Goal: Information Seeking & Learning: Learn about a topic

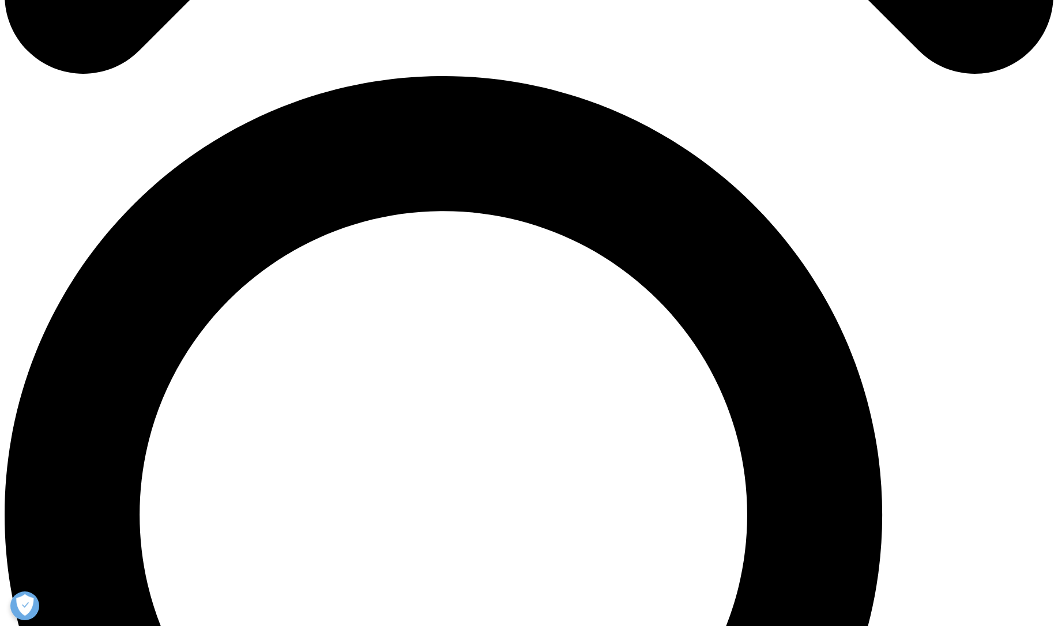
scroll to position [999, 0]
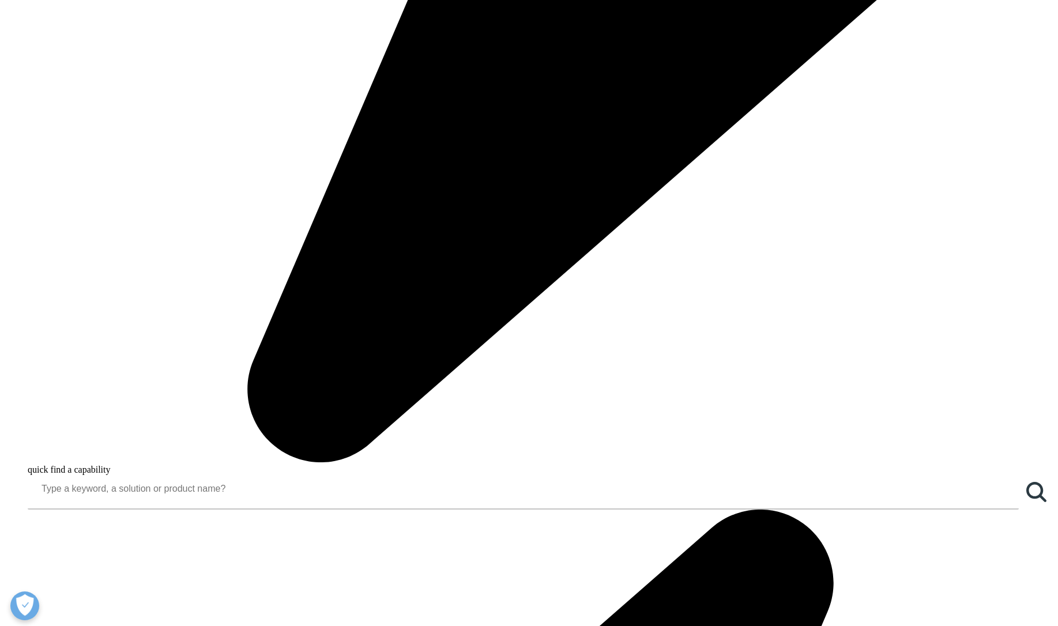
drag, startPoint x: 704, startPoint y: 170, endPoint x: 746, endPoint y: 432, distance: 265.3
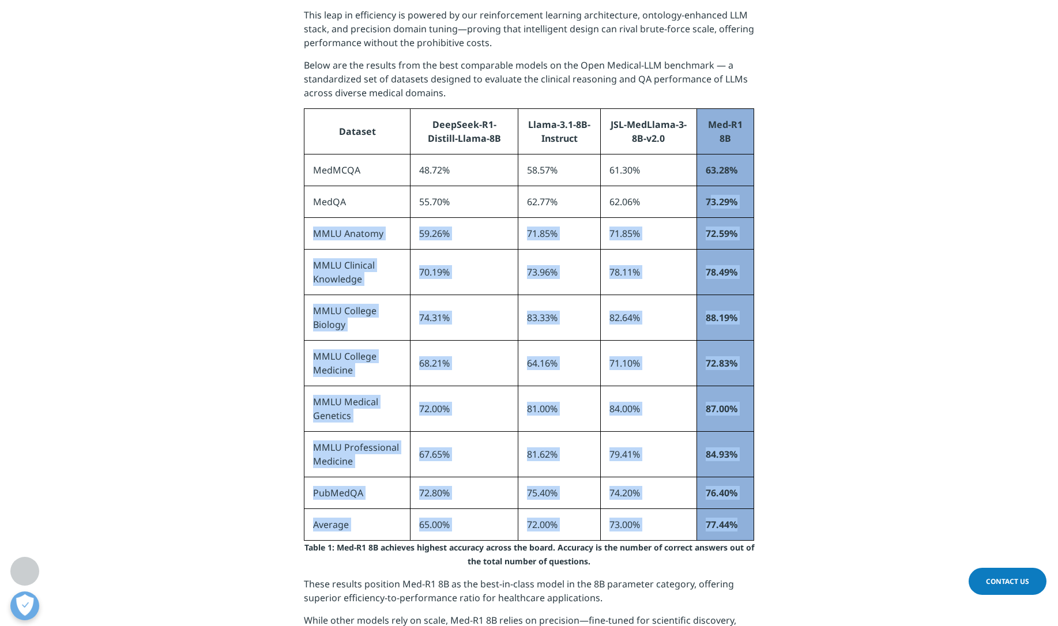
drag, startPoint x: 742, startPoint y: 527, endPoint x: 709, endPoint y: 209, distance: 318.8
click at [709, 209] on tbody "Dataset DeepSeek-R1-Distill-Llama-8B Llama-3.1-8B-Instruct JSL-MedLlama-3-8B-v2…" at bounding box center [530, 325] width 450 height 432
click at [753, 291] on td "78.49%" at bounding box center [725, 273] width 57 height 46
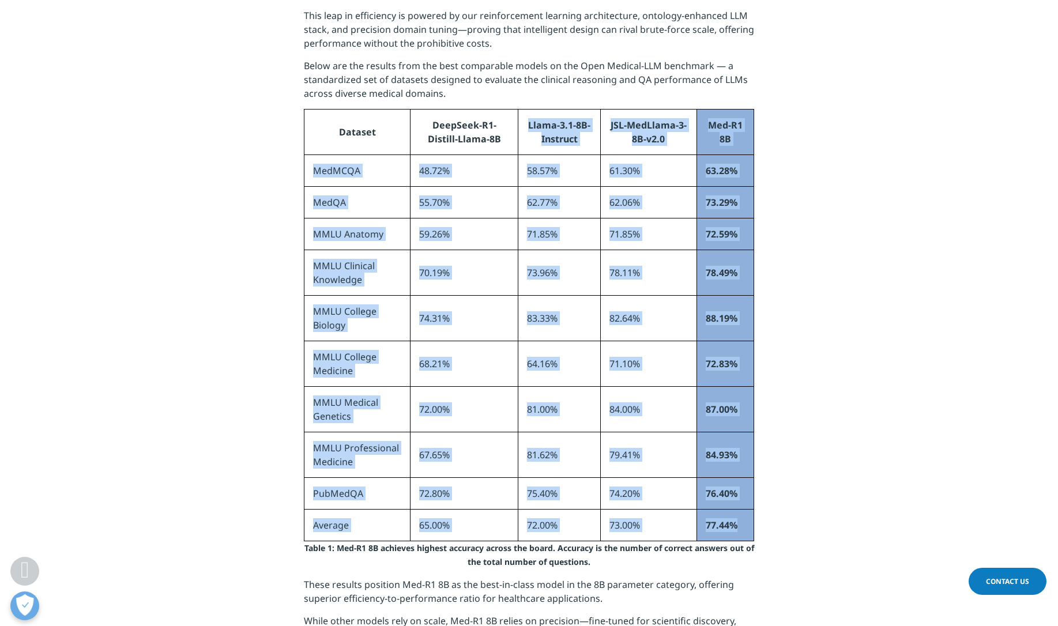
drag, startPoint x: 739, startPoint y: 529, endPoint x: 419, endPoint y: 153, distance: 493.8
click at [419, 153] on tbody "Dataset DeepSeek-R1-Distill-Llama-8B Llama-3.1-8B-Instruct JSL-MedLlama-3-8B-v2…" at bounding box center [530, 325] width 450 height 432
click at [431, 209] on td "55.70%" at bounding box center [465, 202] width 108 height 32
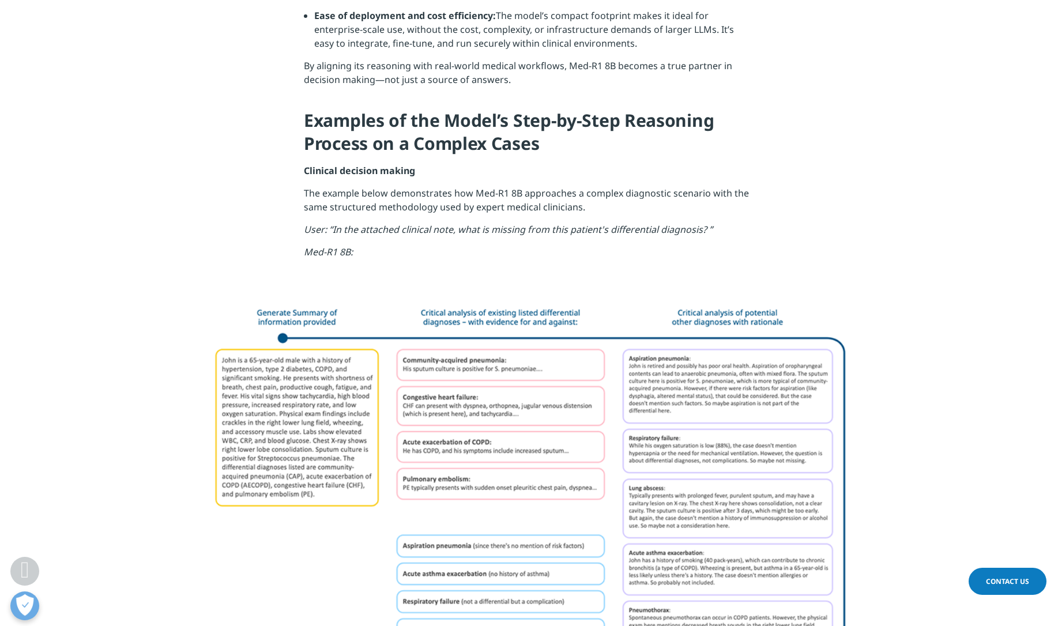
scroll to position [1842, 0]
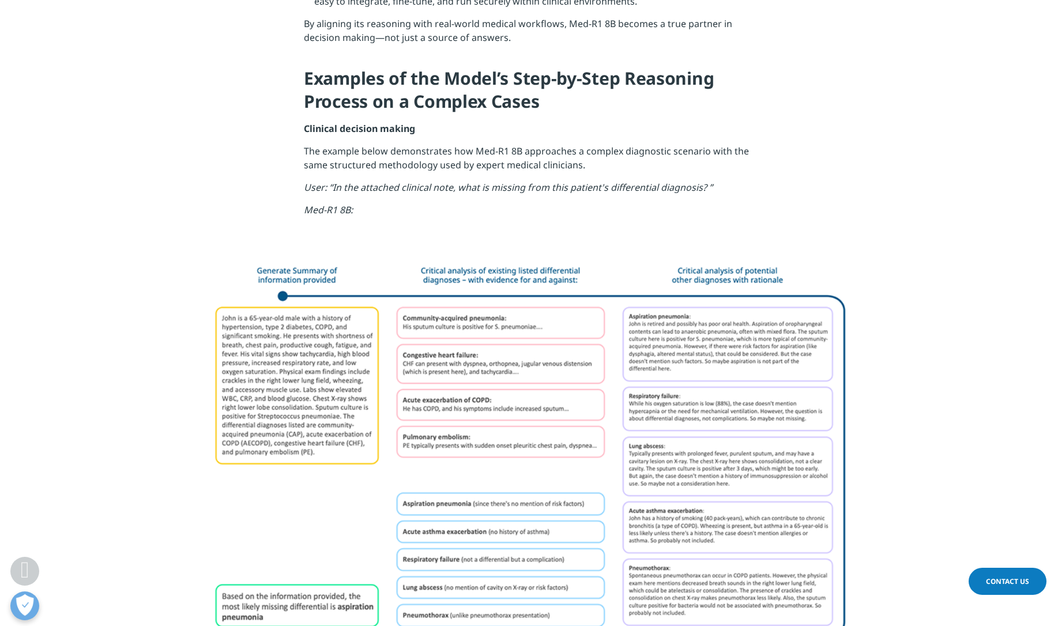
click at [518, 168] on p "The example below demonstrates how Med-R1 8B approaches a complex diagnostic sc…" at bounding box center [529, 162] width 450 height 36
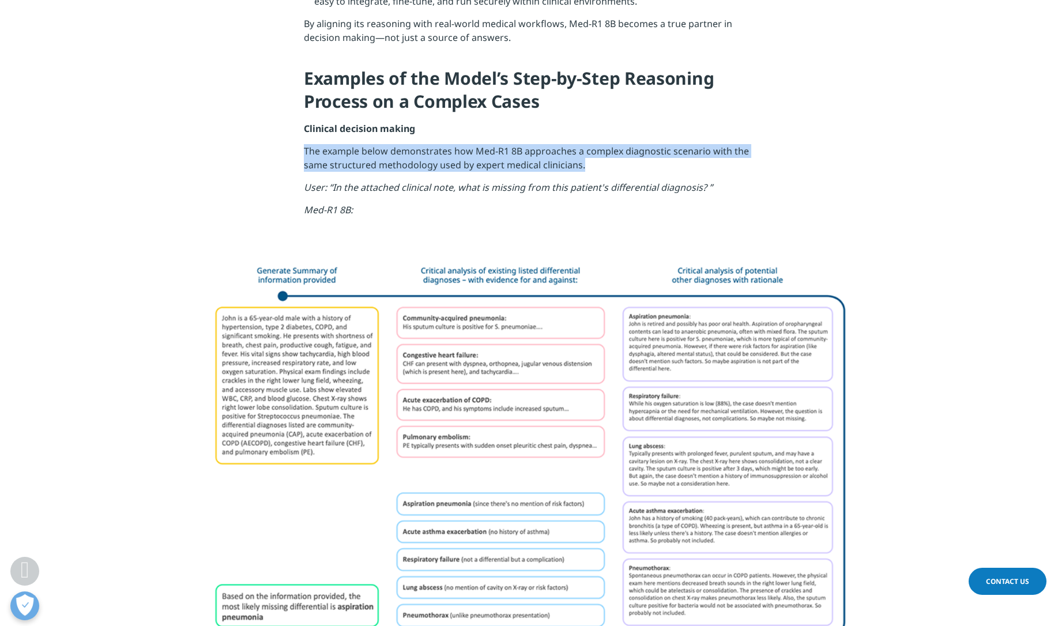
click at [518, 168] on p "The example below demonstrates how Med-R1 8B approaches a complex diagnostic sc…" at bounding box center [529, 162] width 450 height 36
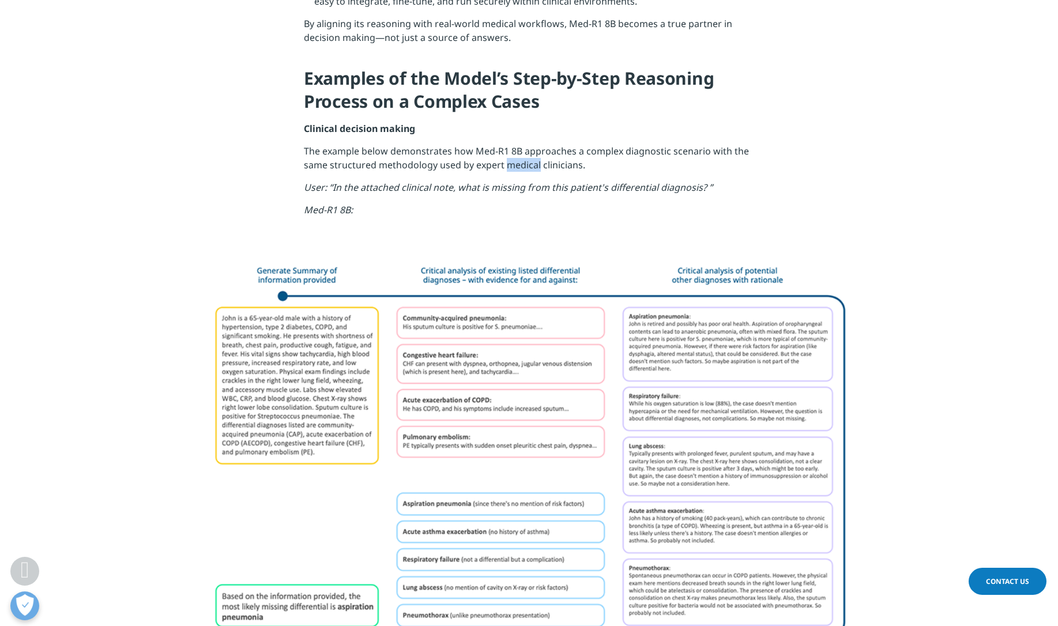
click at [518, 168] on p "The example below demonstrates how Med-R1 8B approaches a complex diagnostic sc…" at bounding box center [529, 162] width 450 height 36
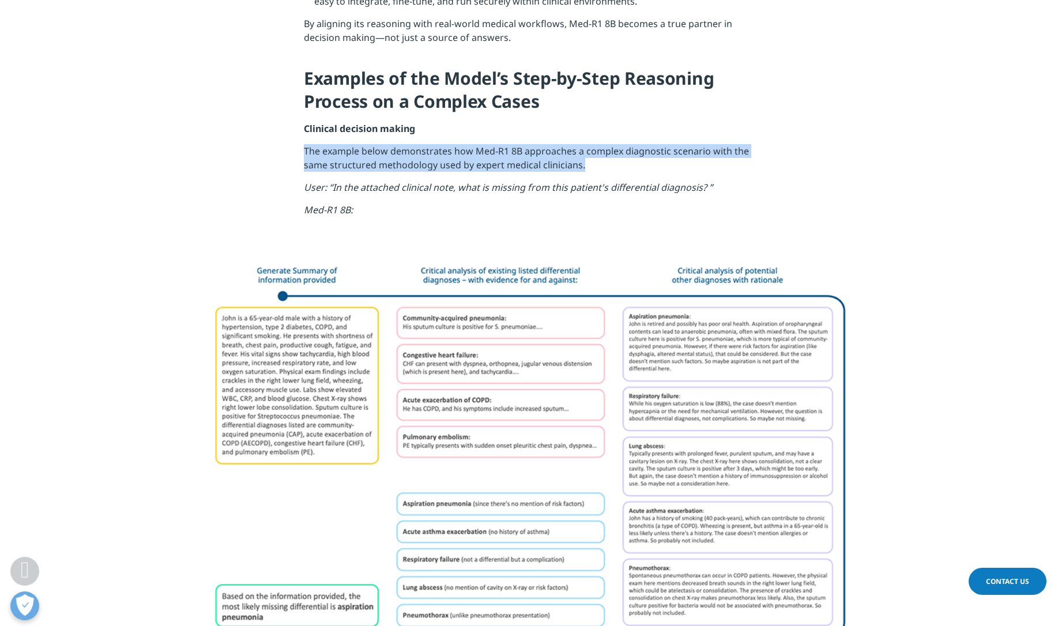
click at [518, 168] on p "The example below demonstrates how Med-R1 8B approaches a complex diagnostic sc…" at bounding box center [529, 162] width 450 height 36
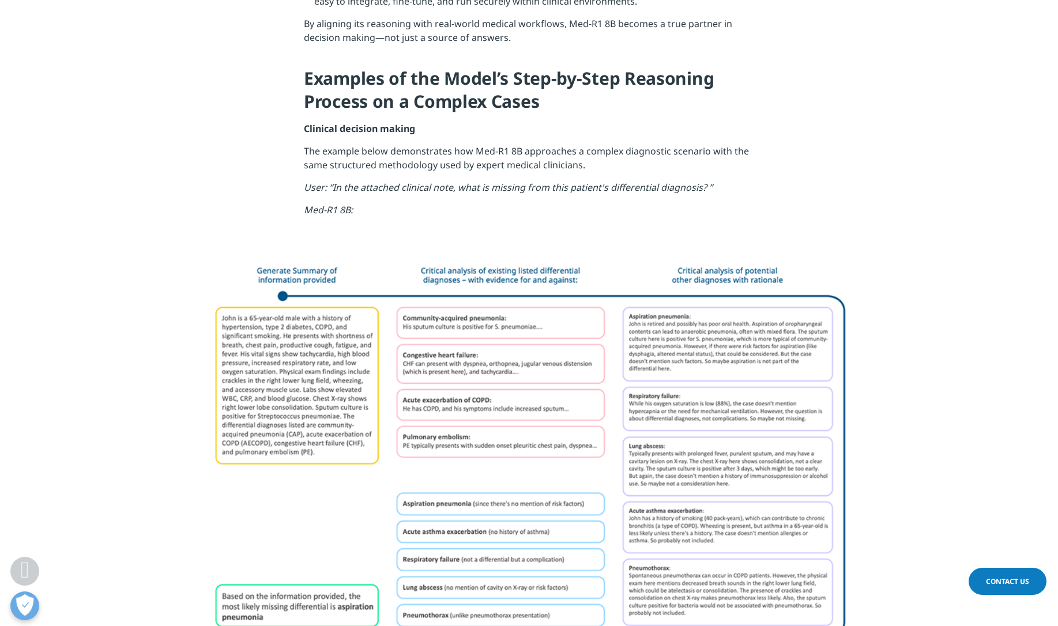
click at [512, 187] on em "User: “In the attached clinical note, what is missing from this patient's diffe…" at bounding box center [508, 187] width 409 height 13
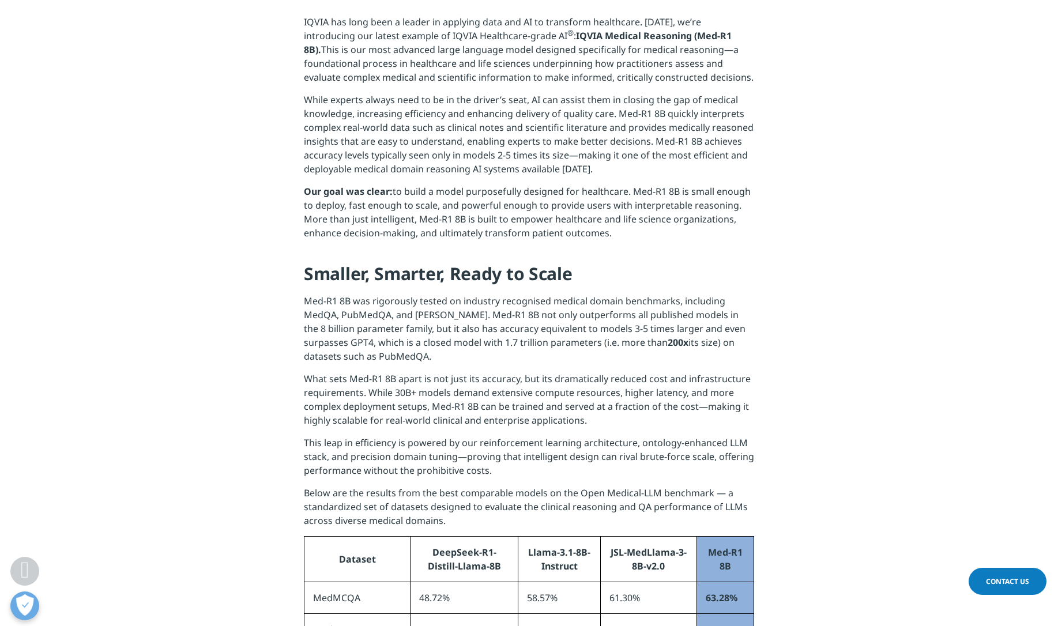
scroll to position [0, 0]
